Goal: Transaction & Acquisition: Register for event/course

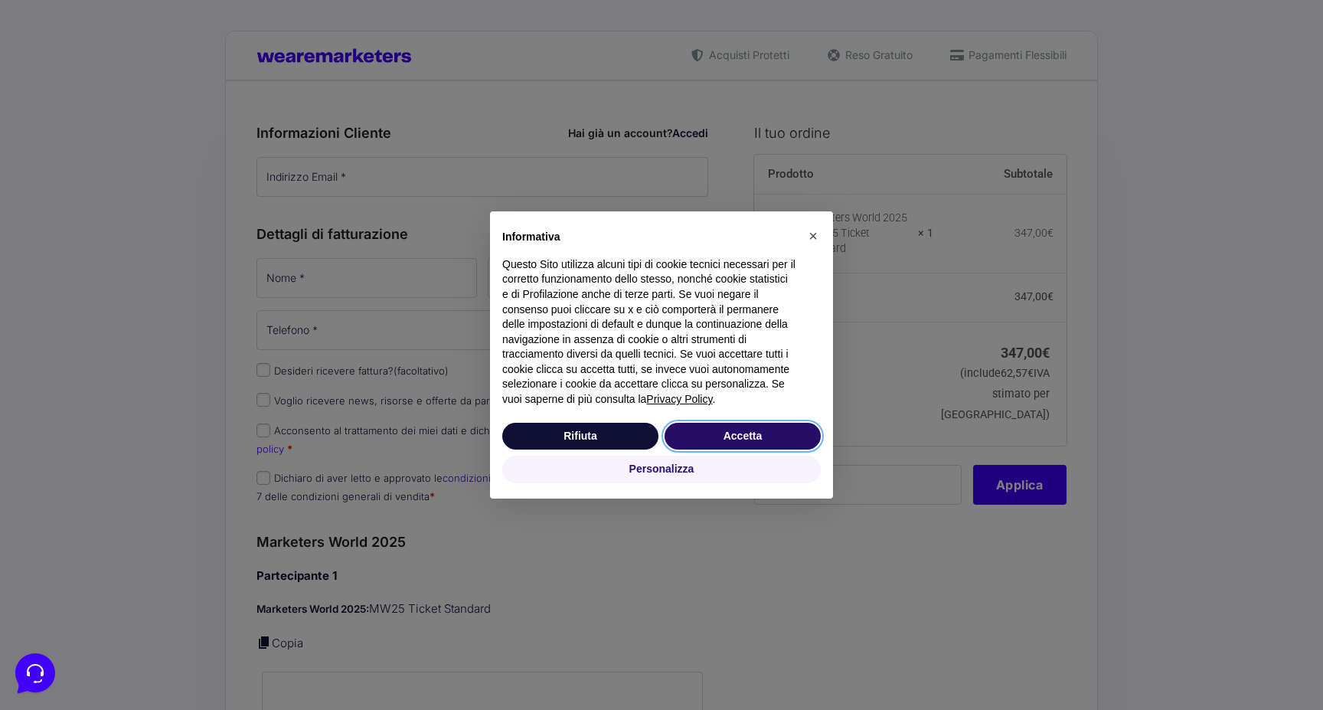
click at [728, 426] on button "Accetta" at bounding box center [743, 437] width 156 height 28
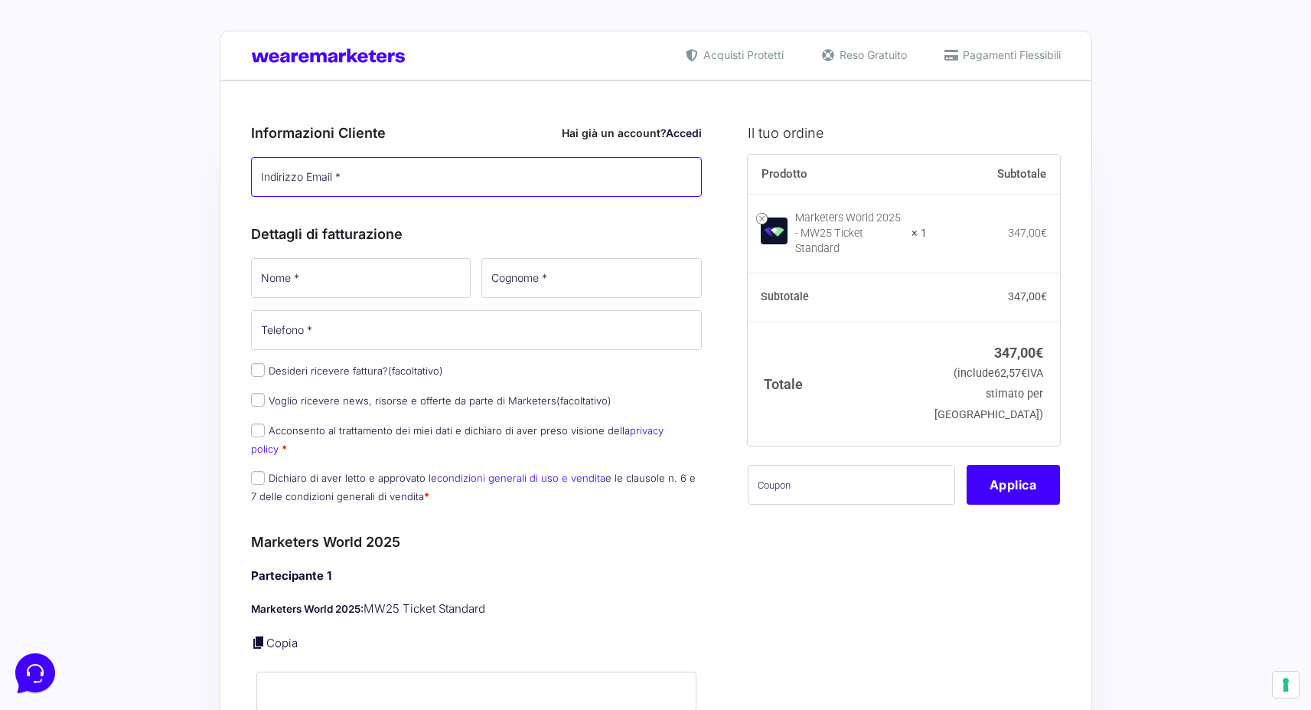
click at [339, 175] on input "Indirizzo Email *" at bounding box center [477, 177] width 452 height 40
type input "[EMAIL_ADDRESS][DOMAIN_NAME]"
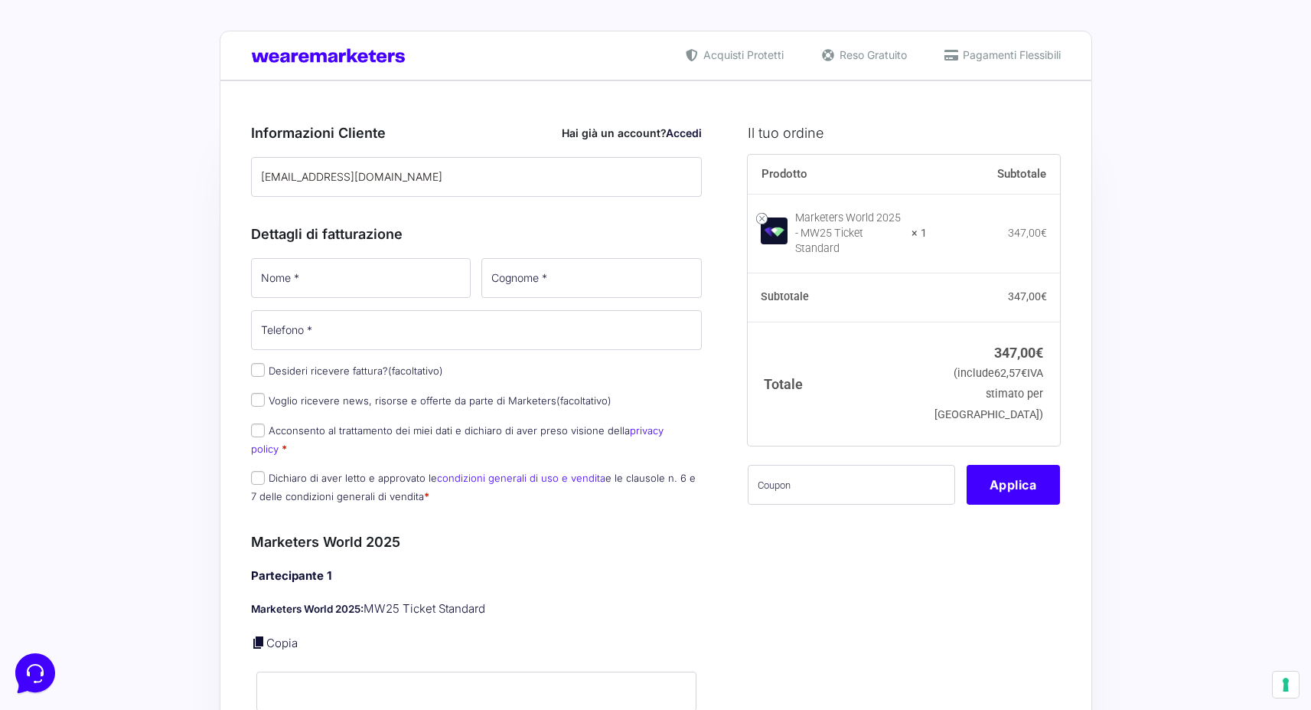
type input "Federica"
type input "Sclippa"
type input "[PHONE_NUMBER]"
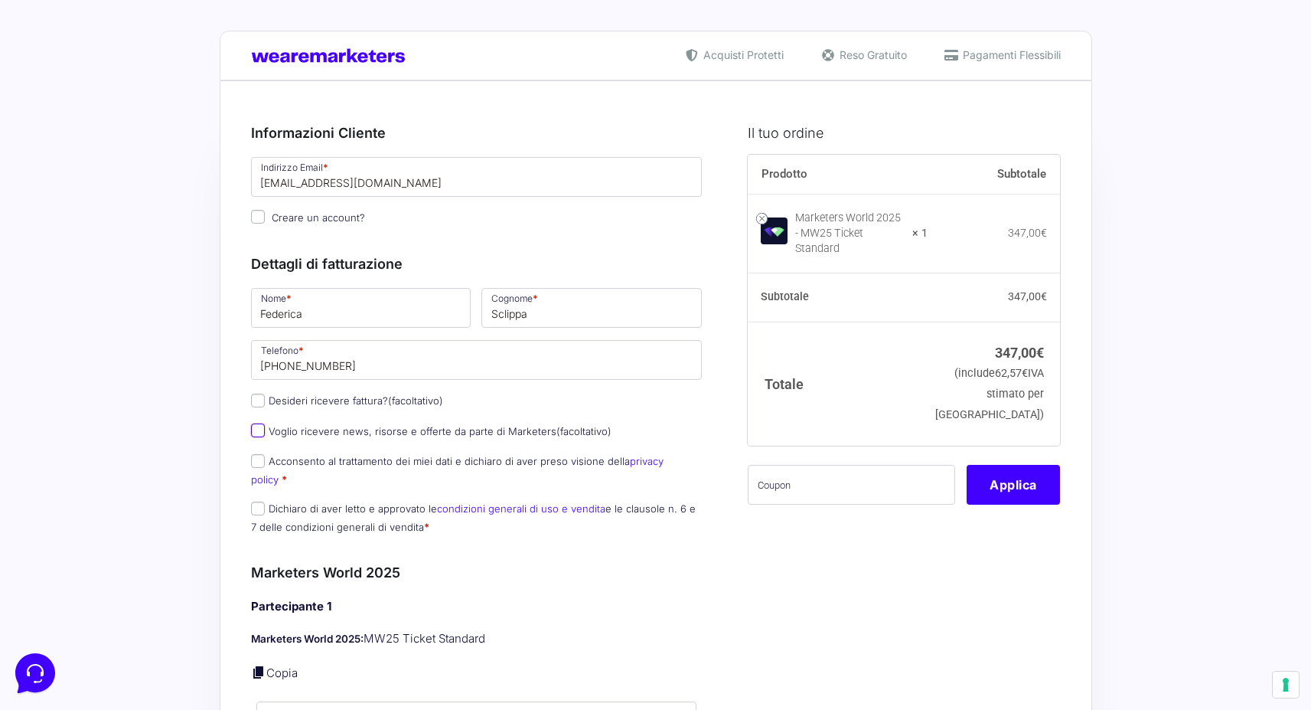
click at [256, 436] on input "Voglio ricevere news, risorse e offerte da parte di Marketers (facoltativo)" at bounding box center [258, 430] width 14 height 14
checkbox input "true"
click at [253, 468] on input "Acconsento al trattamento dei miei dati e dichiaro di aver preso visione della …" at bounding box center [258, 461] width 14 height 14
checkbox input "true"
click at [256, 501] on input "Dichiaro di aver letto e approvato le condizioni generali di uso e vendita e le…" at bounding box center [258, 508] width 14 height 14
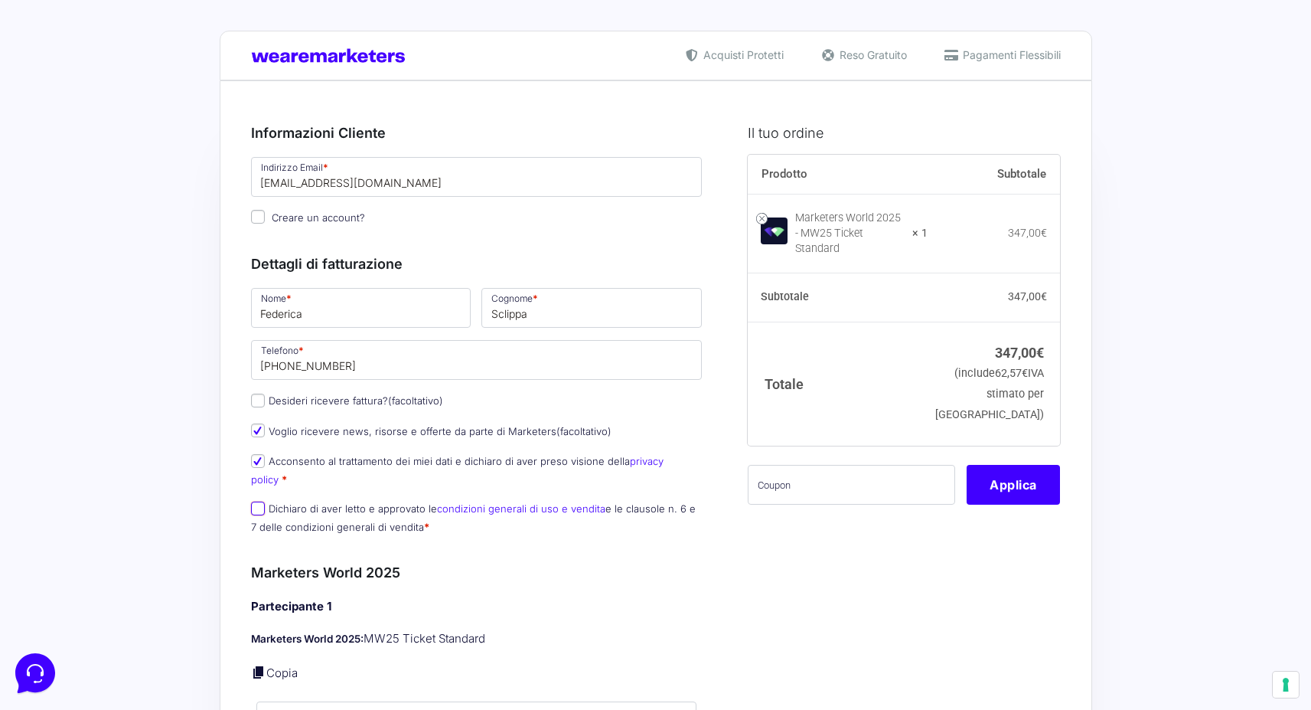
checkbox input "true"
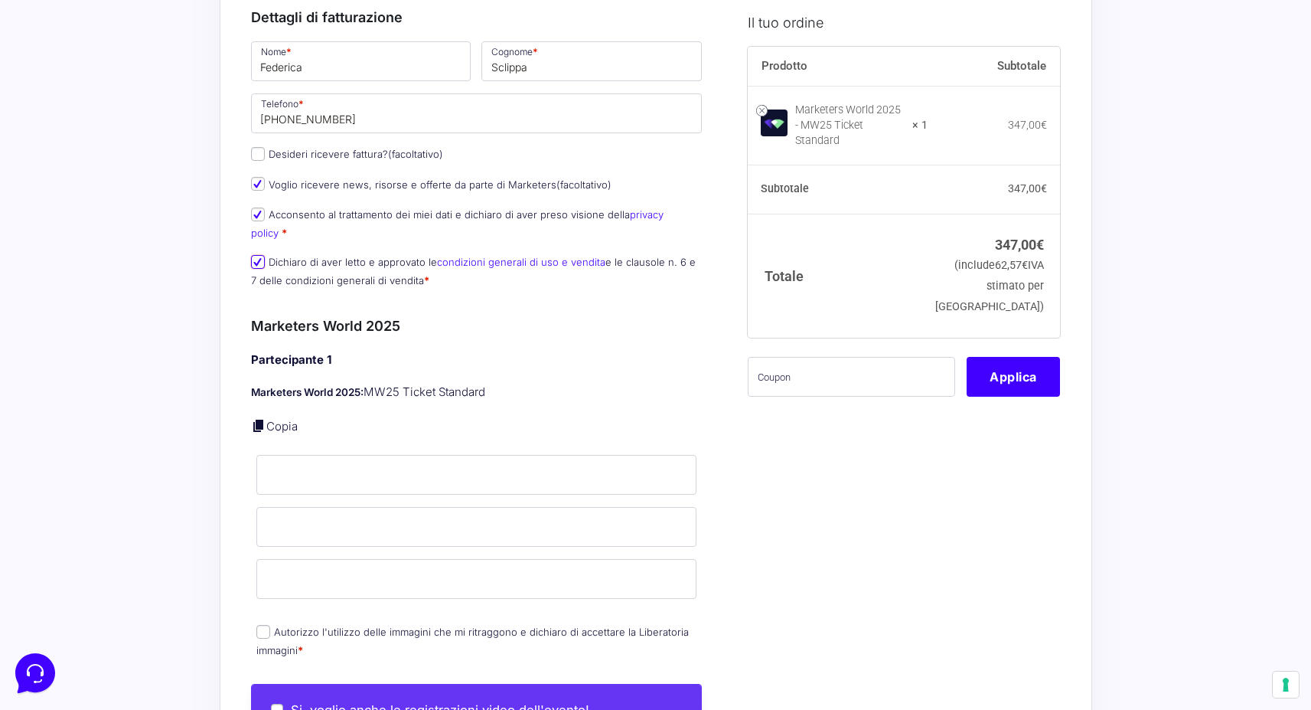
scroll to position [247, 0]
click at [303, 454] on input "Nome *" at bounding box center [476, 474] width 441 height 40
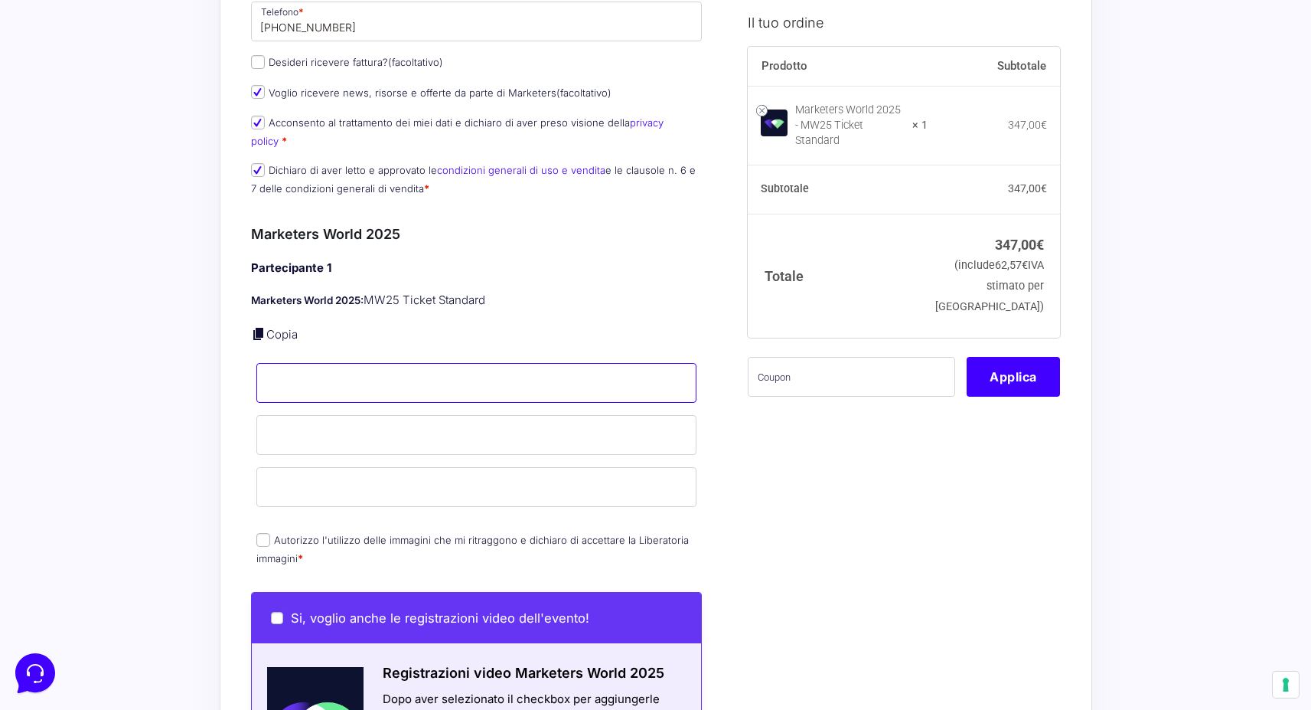
scroll to position [341, 0]
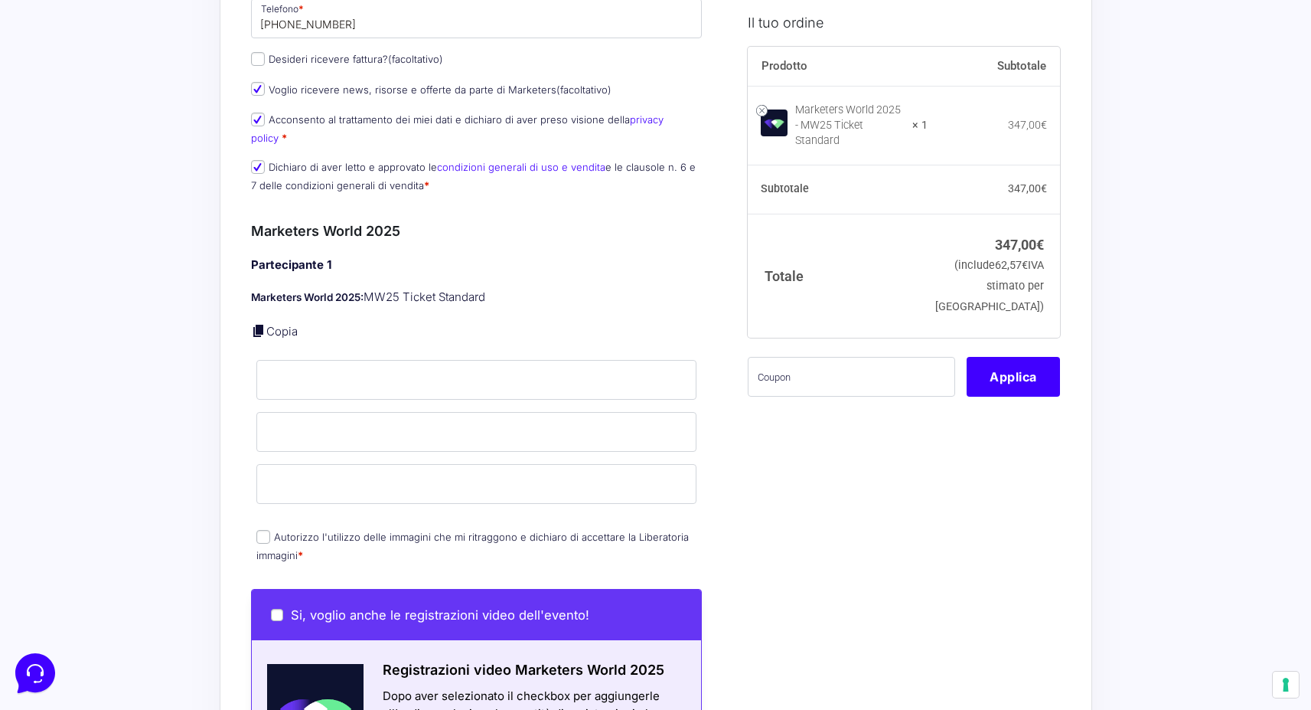
click at [258, 323] on link at bounding box center [258, 330] width 15 height 15
type input "Federica"
type input "Sclippa"
type input "[EMAIL_ADDRESS][DOMAIN_NAME]"
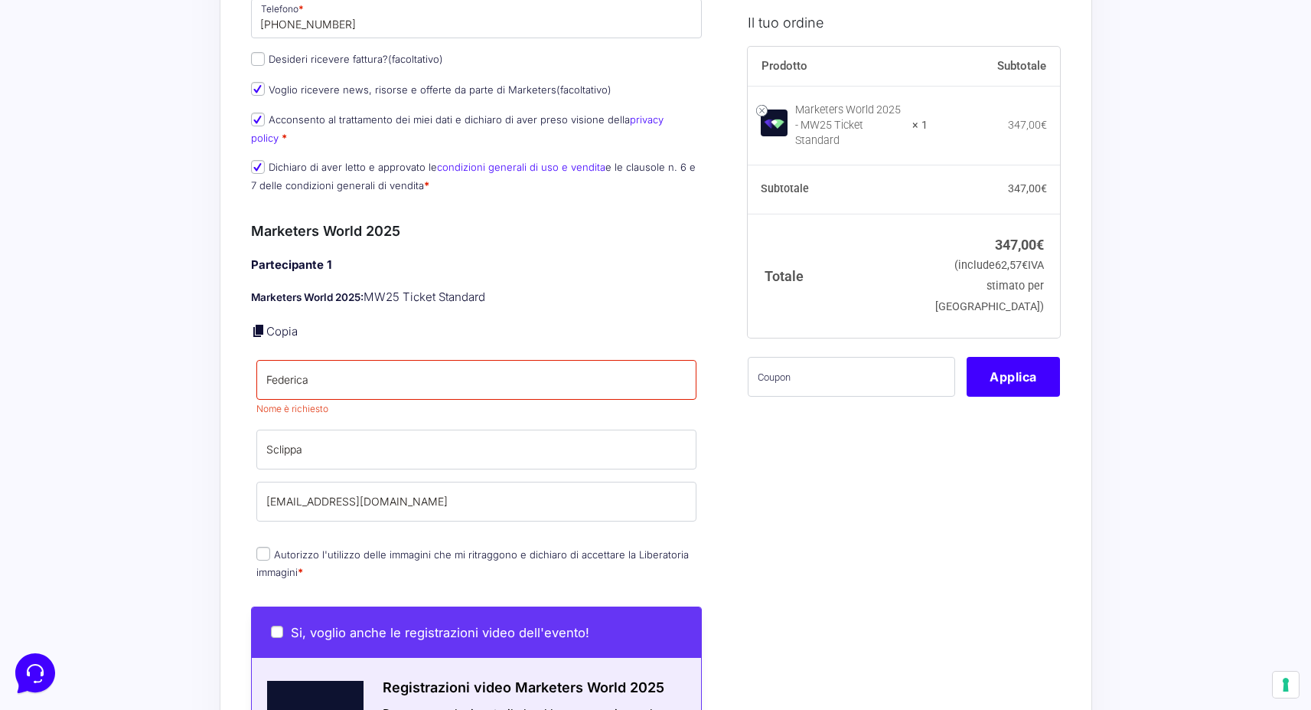
click at [338, 410] on div "Partecipante 1 Marketers World 2025: MW25 Ticket Standard Copia Nome * Federica…" at bounding box center [477, 419] width 452 height 327
click at [343, 436] on input "Sclippa" at bounding box center [476, 449] width 441 height 40
click at [455, 403] on p "Nome * [PERSON_NAME] è richiesto" at bounding box center [477, 389] width 452 height 62
click at [334, 366] on input "Federica" at bounding box center [476, 380] width 441 height 40
click at [242, 401] on div "Riepilogo Ordine 347,00 € Prodotto Subtotale Marketers World 2025 - MW25 Ticket…" at bounding box center [656, 654] width 873 height 1831
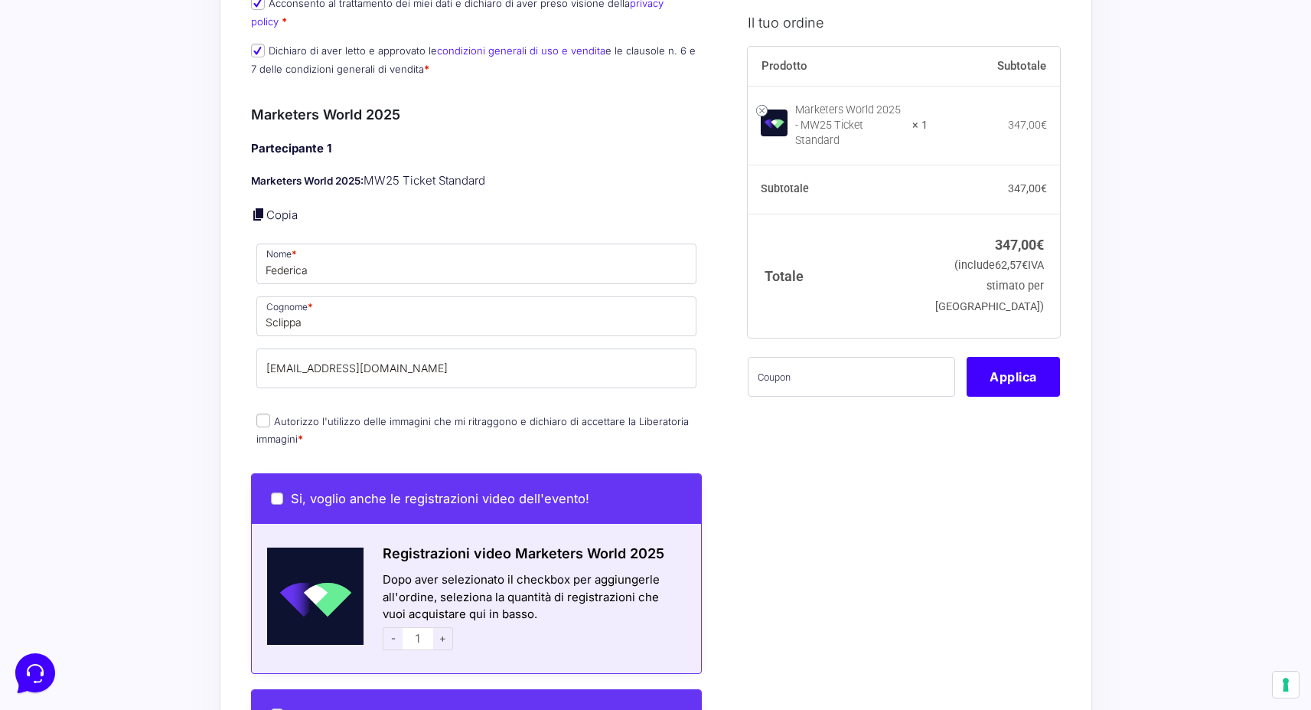
scroll to position [489, 0]
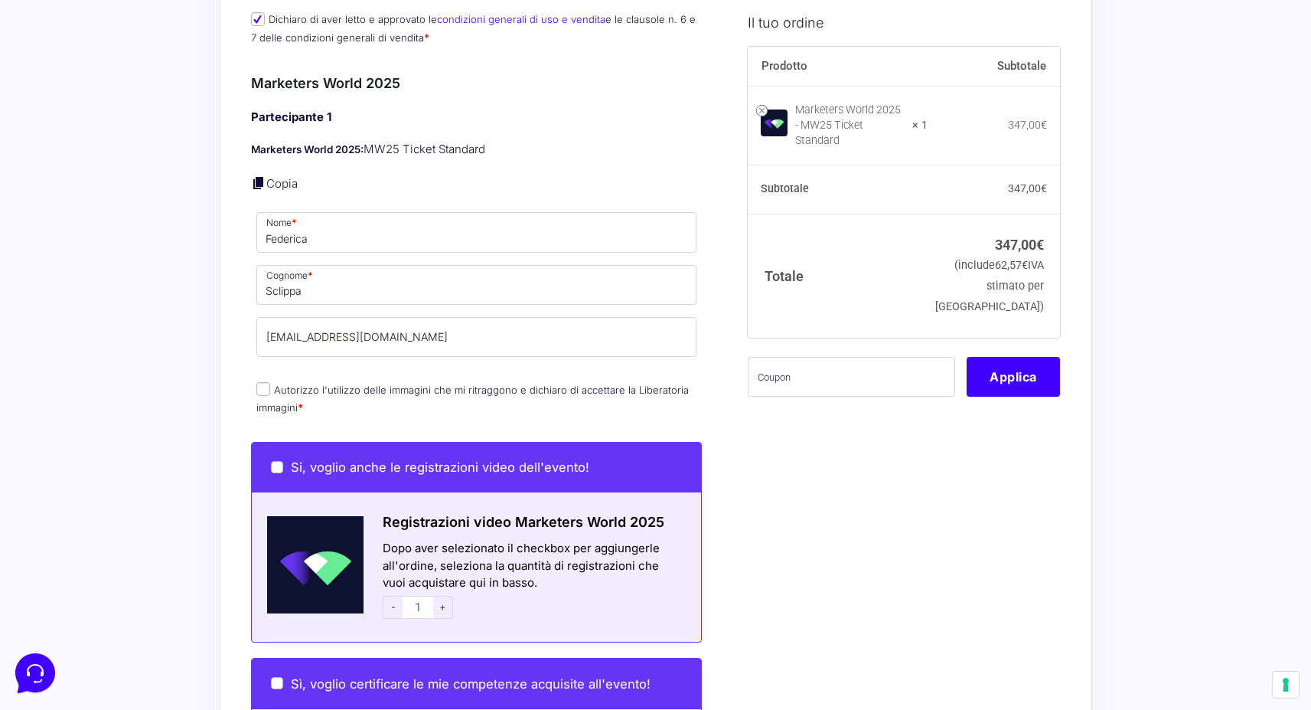
click at [280, 384] on label "Autorizzo l'utilizzo delle immagini che mi ritraggono e dichiaro di accettare l…" at bounding box center [472, 399] width 433 height 30
click at [270, 382] on input "Autorizzo l'utilizzo delle immagini che mi ritraggono e dichiaro di accettare l…" at bounding box center [263, 389] width 14 height 14
checkbox input "true"
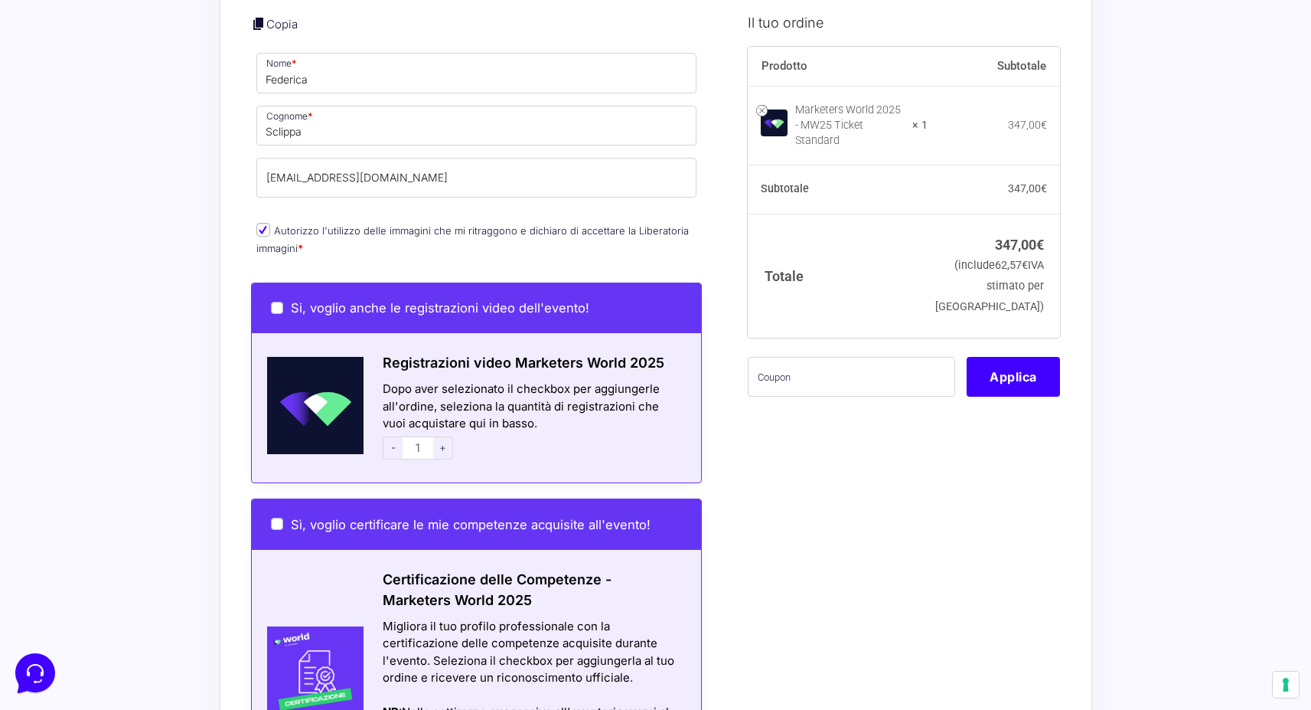
scroll to position [650, 0]
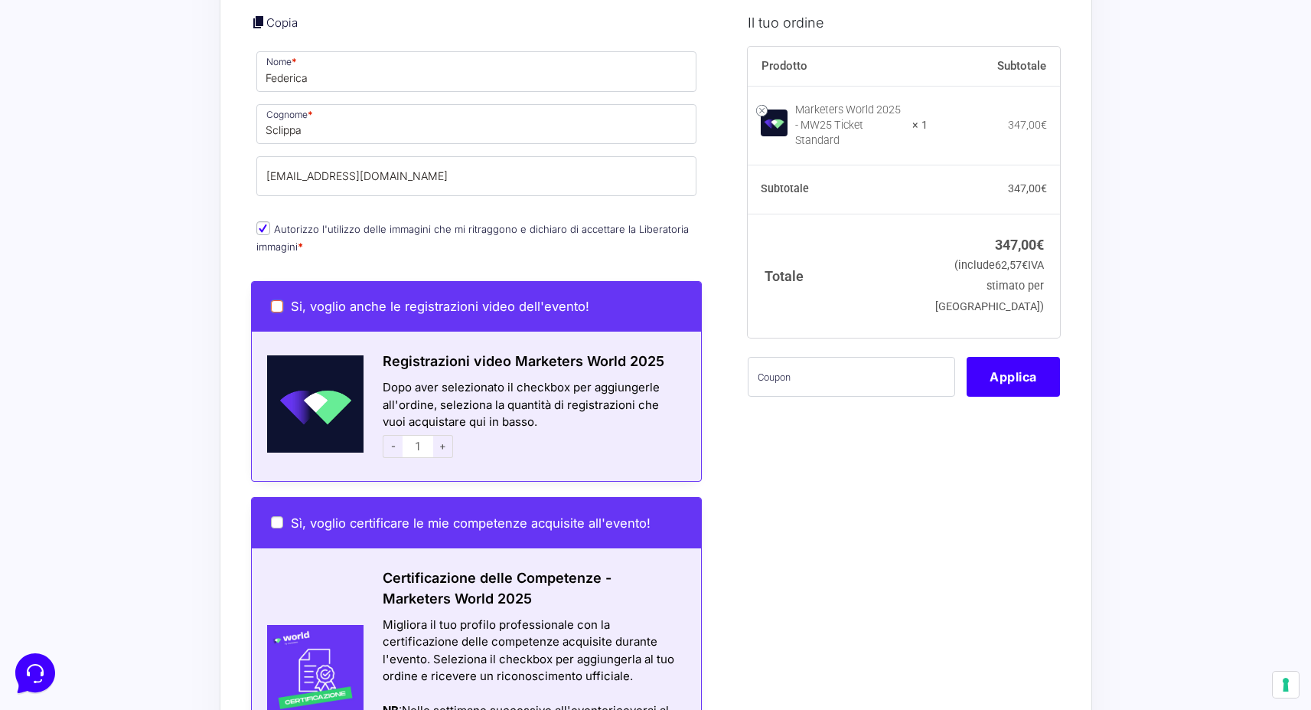
click at [280, 300] on input "Si, voglio anche le registrazioni video dell'evento!" at bounding box center [277, 306] width 12 height 12
checkbox input "true"
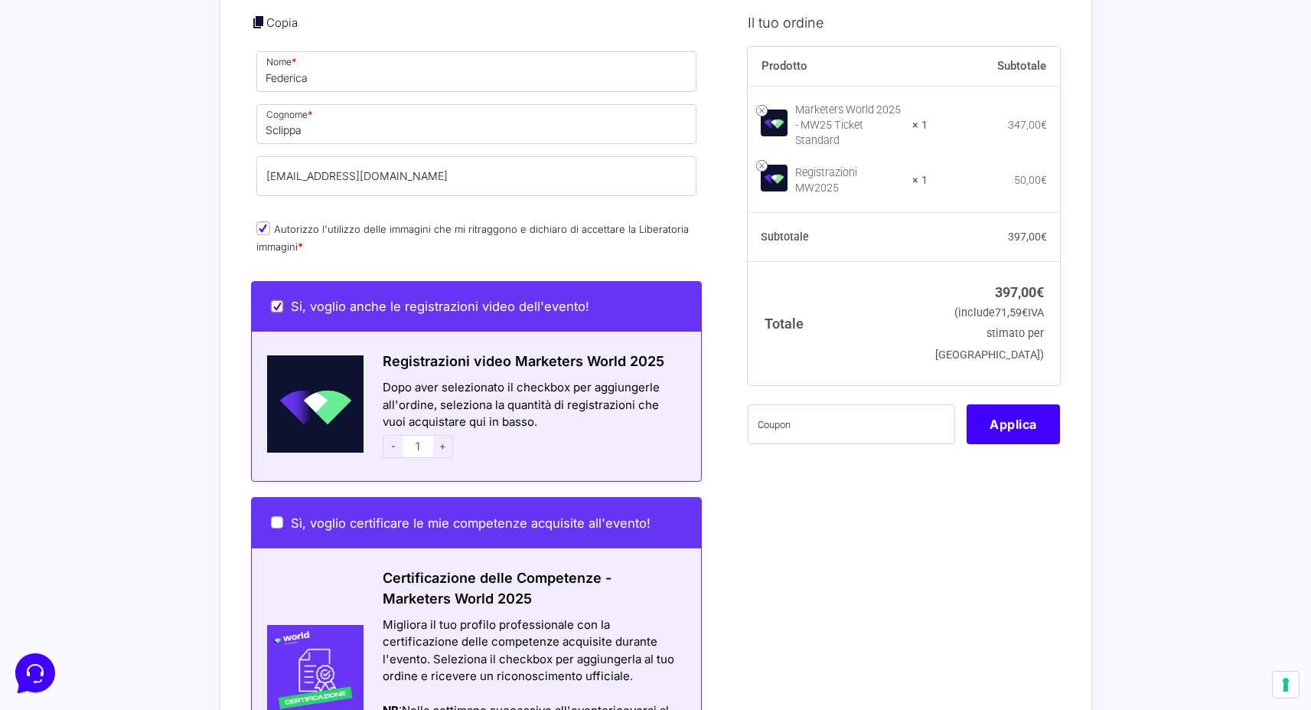
click at [277, 300] on input "Si, voglio anche le registrazioni video dell'evento!" at bounding box center [277, 306] width 12 height 12
checkbox input "false"
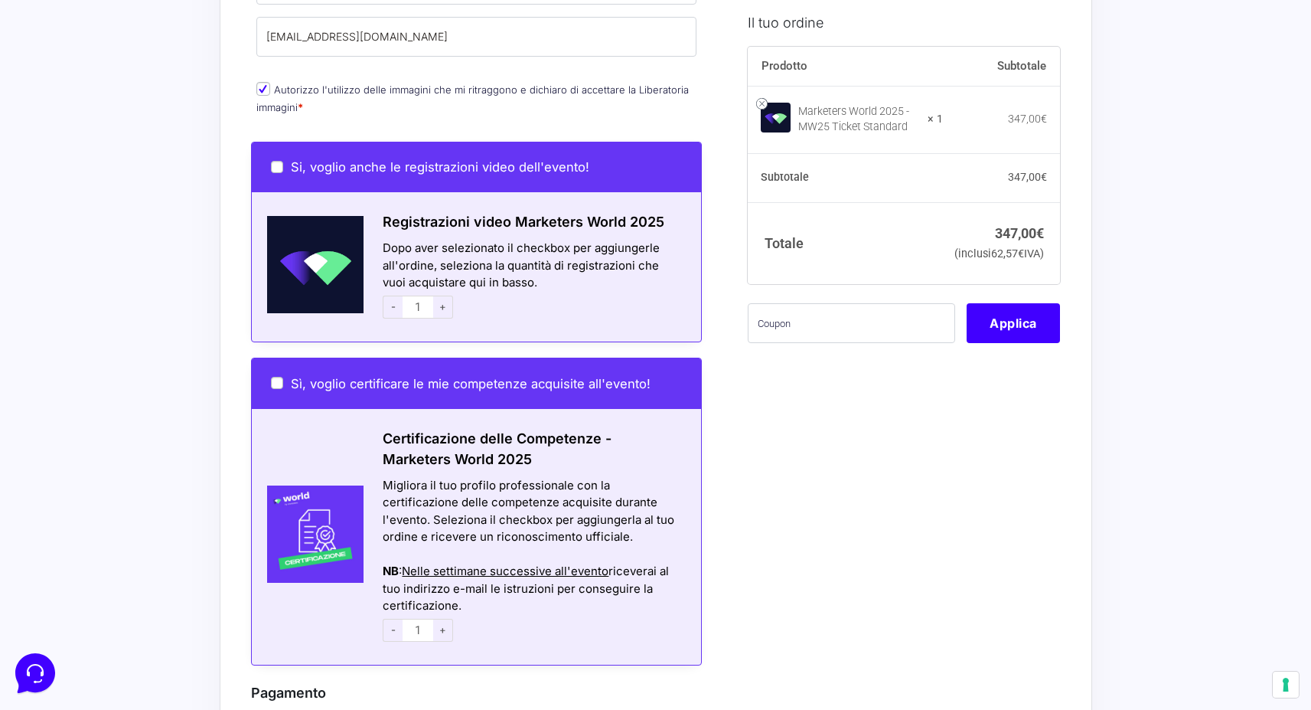
scroll to position [791, 0]
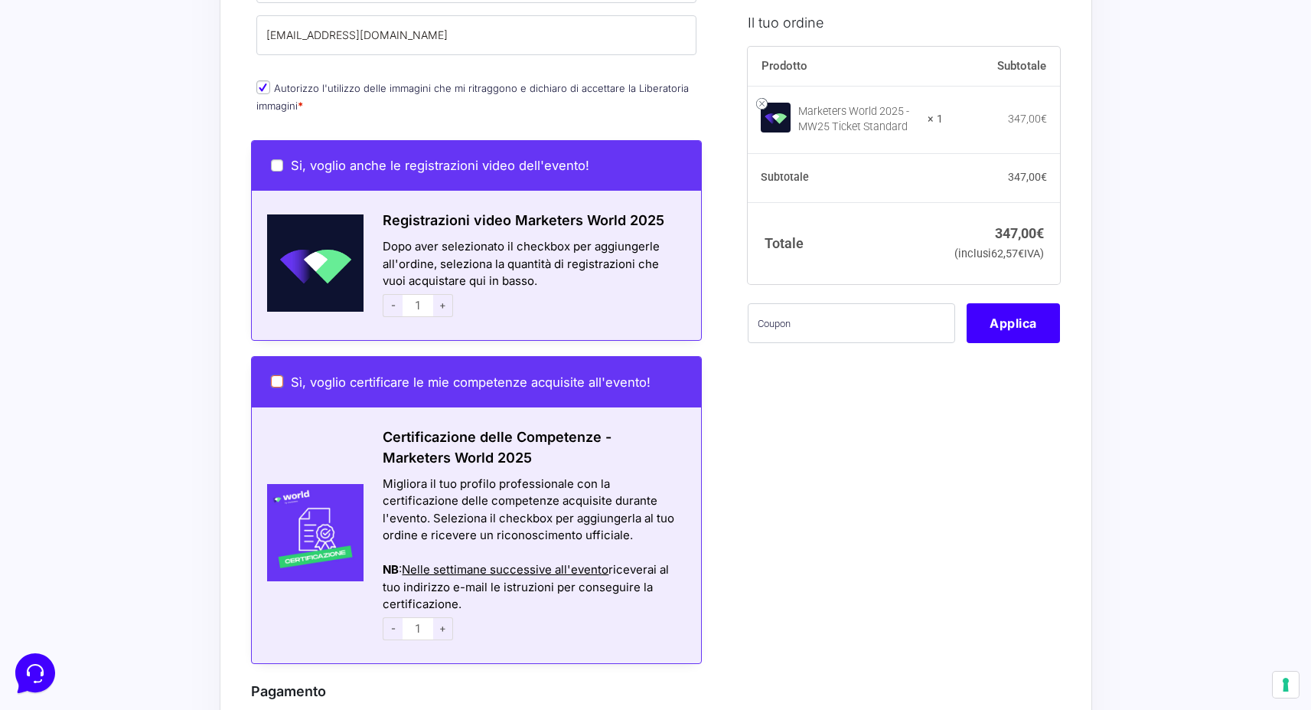
click at [279, 375] on input "Sì, voglio certificare le mie competenze acquisite all'evento!" at bounding box center [277, 381] width 12 height 12
checkbox input "true"
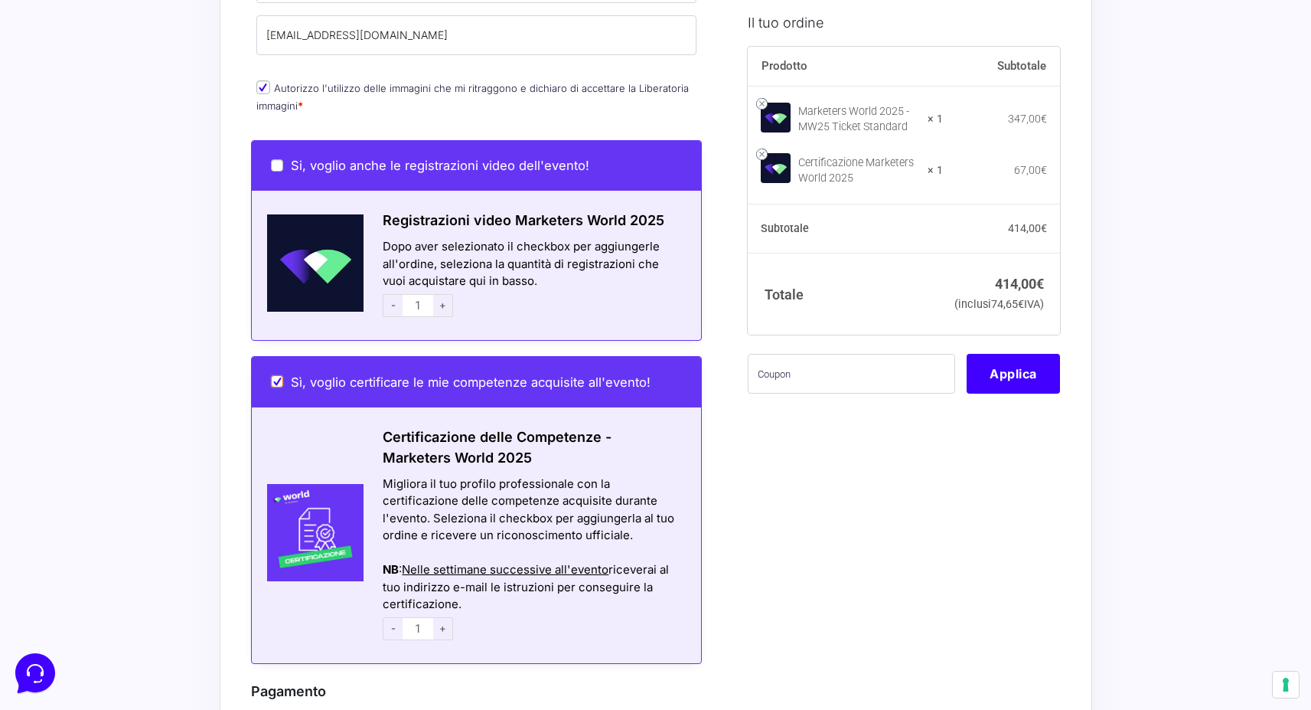
click at [275, 375] on input "Sì, voglio certificare le mie competenze acquisite all'evento!" at bounding box center [277, 381] width 12 height 12
checkbox input "false"
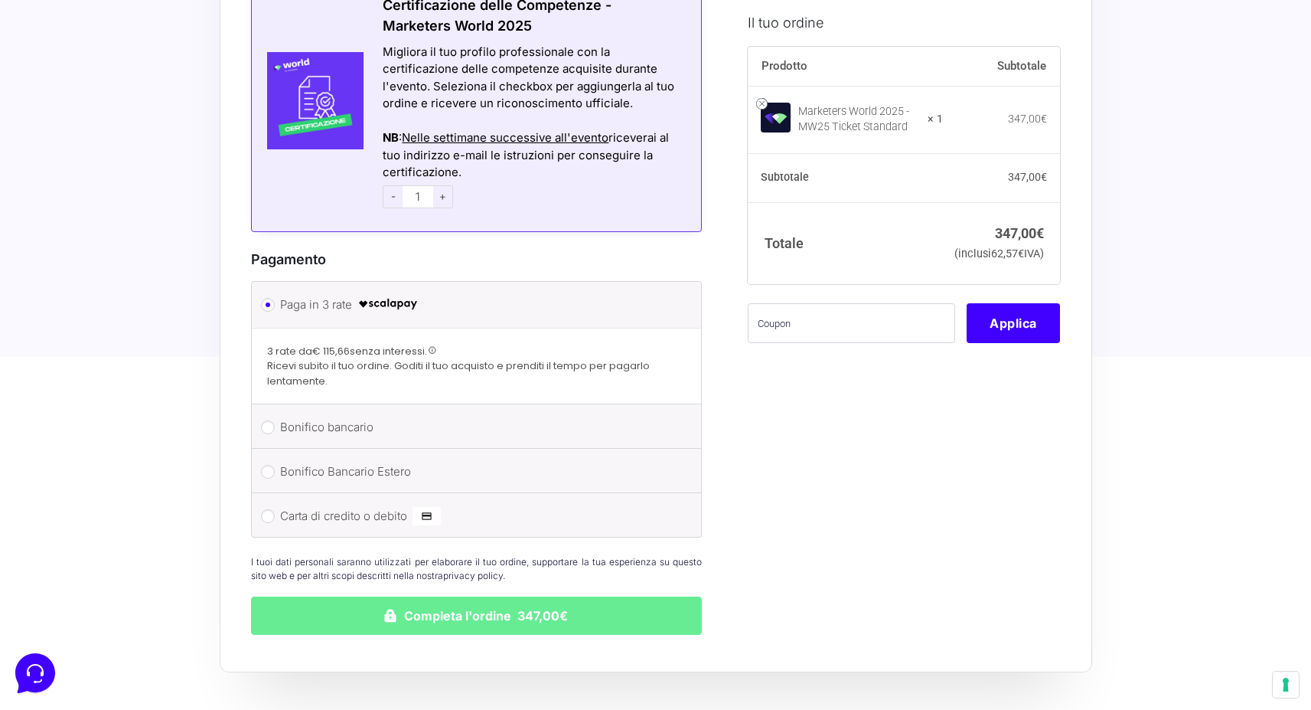
scroll to position [1234, 0]
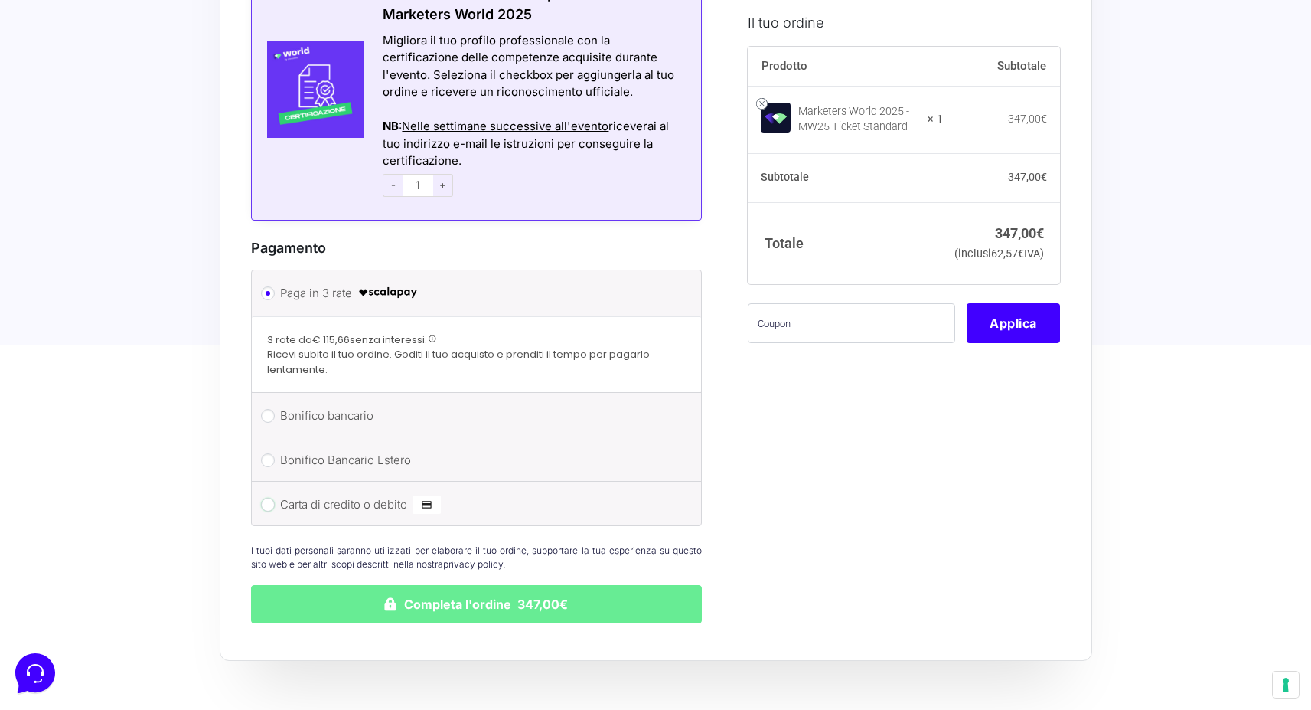
click at [271, 498] on input "Carta di credito o debito" at bounding box center [268, 505] width 14 height 14
radio input "true"
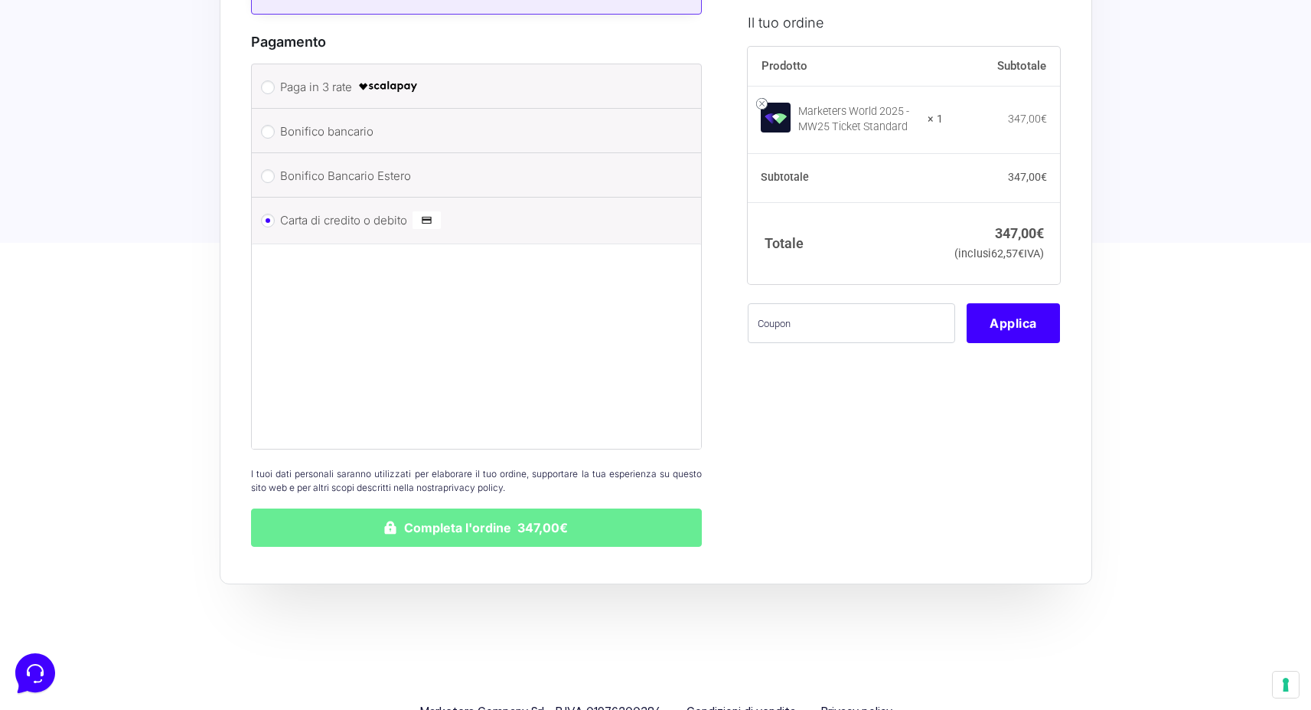
scroll to position [1458, 0]
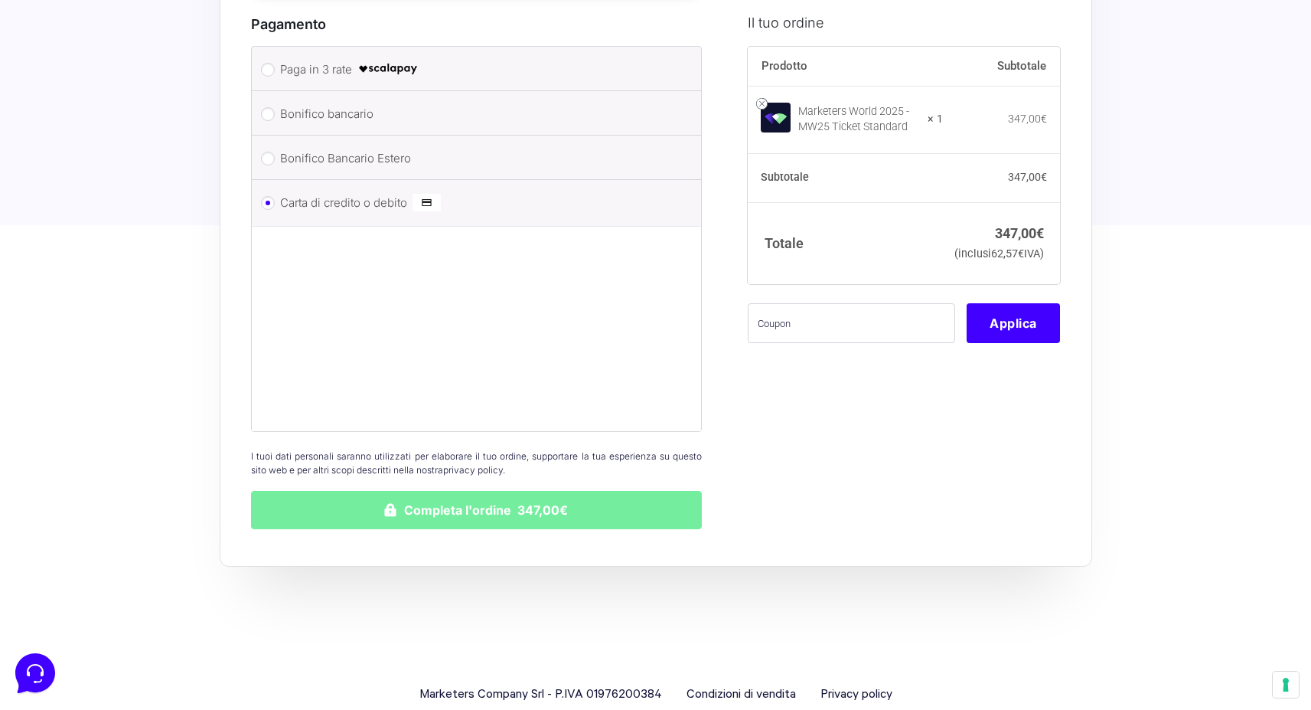
click at [536, 496] on button "Completa l'ordine 347,00€" at bounding box center [477, 510] width 452 height 38
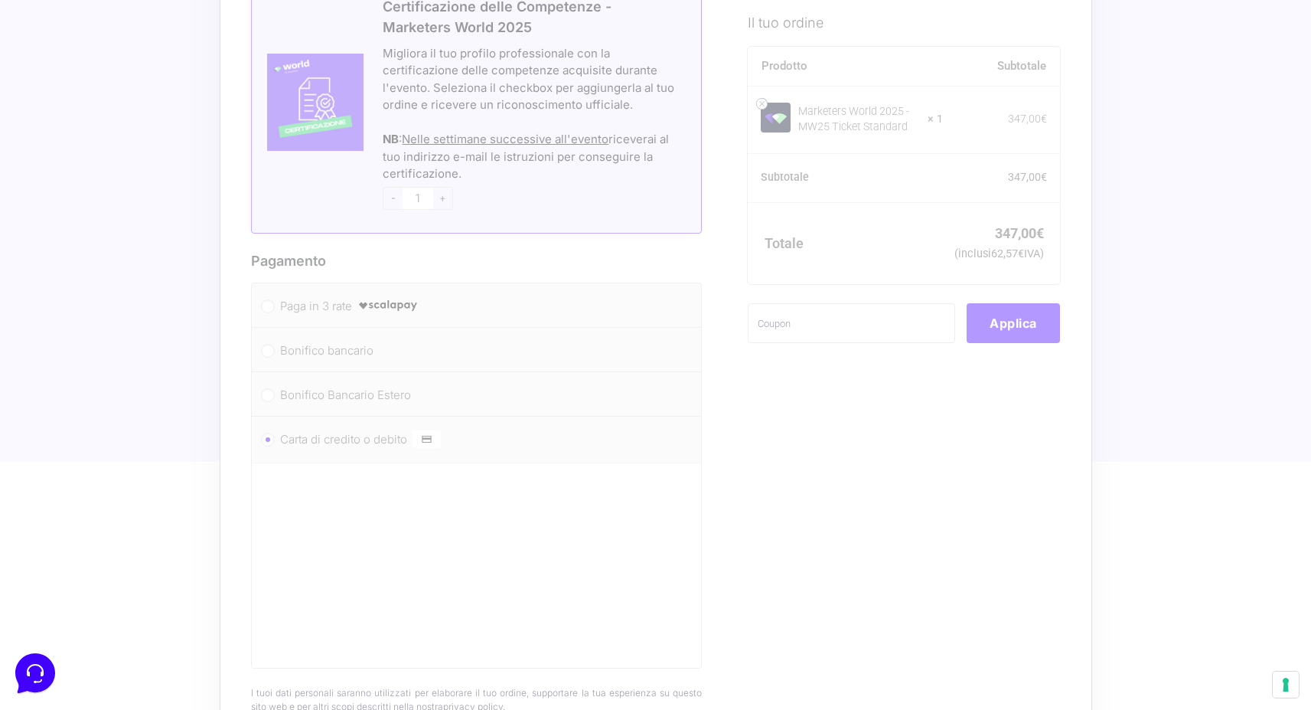
scroll to position [1477, 0]
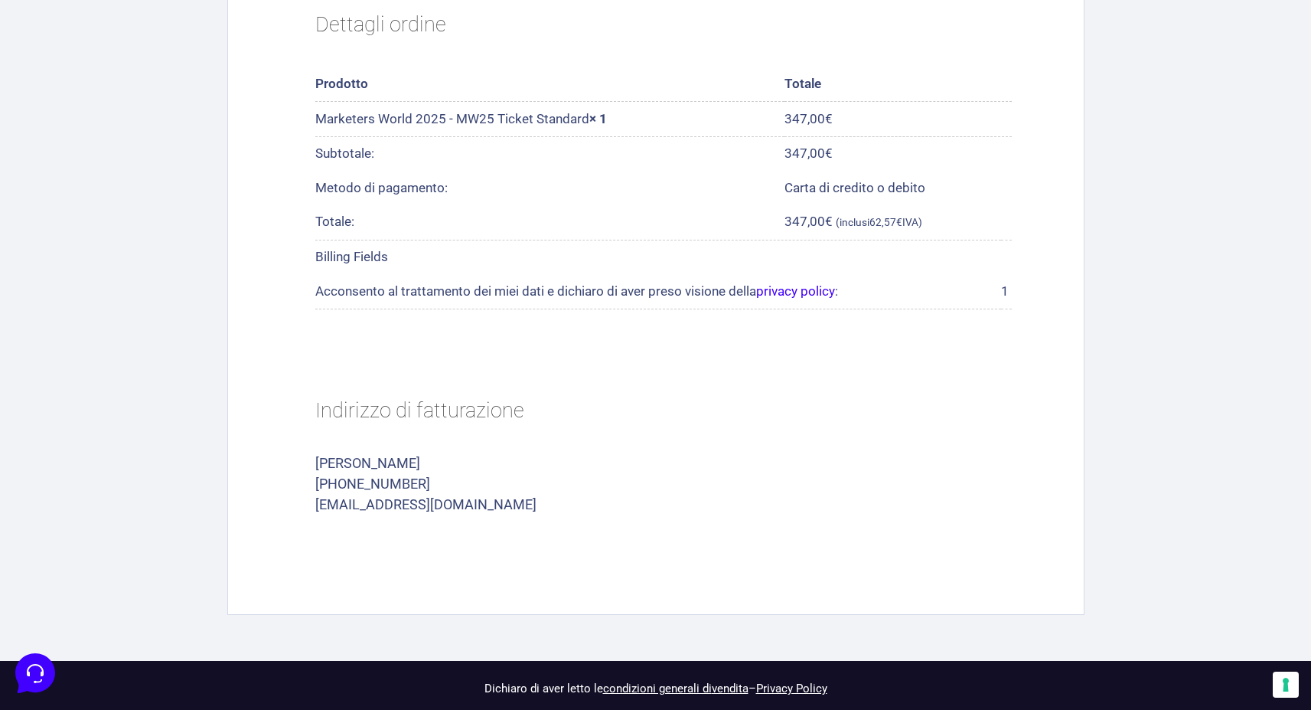
scroll to position [658, 0]
